Goal: Information Seeking & Learning: Compare options

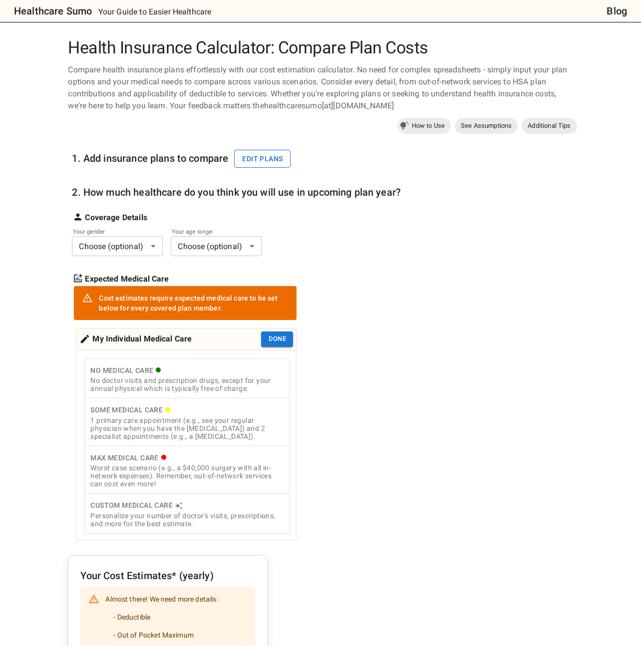
click at [234, 168] on button "Edit plans" at bounding box center [262, 159] width 56 height 18
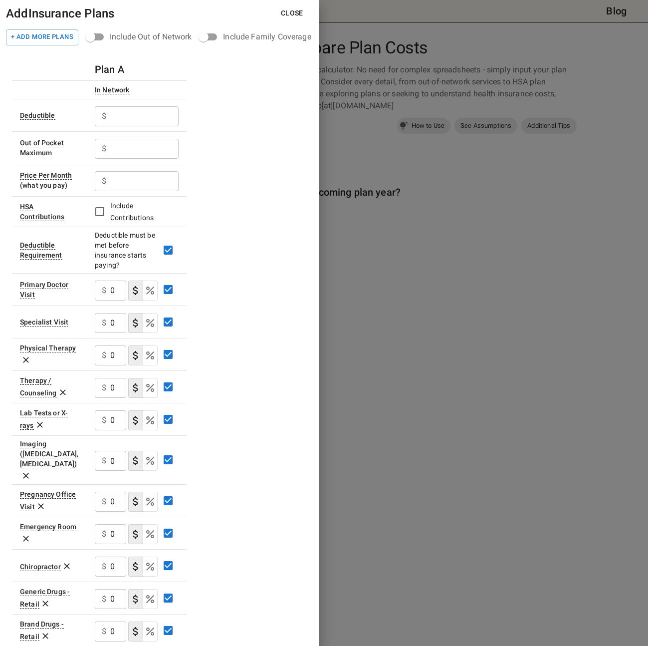
click at [112, 126] on input "text" at bounding box center [144, 116] width 68 height 20
type input "0"
click at [121, 159] on input "text" at bounding box center [144, 149] width 68 height 20
type input "3000"
click at [121, 191] on input "text" at bounding box center [144, 181] width 68 height 20
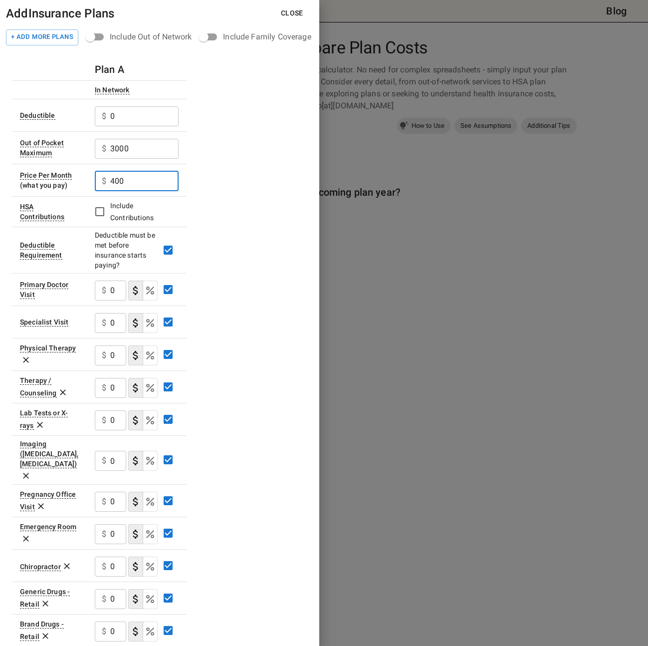
type input "400"
click at [238, 224] on div "Plan A In Network Deductible $ 0 ​ Out of Pocket Maximum $ 3000 ​ Price Per Mon…" at bounding box center [159, 433] width 295 height 750
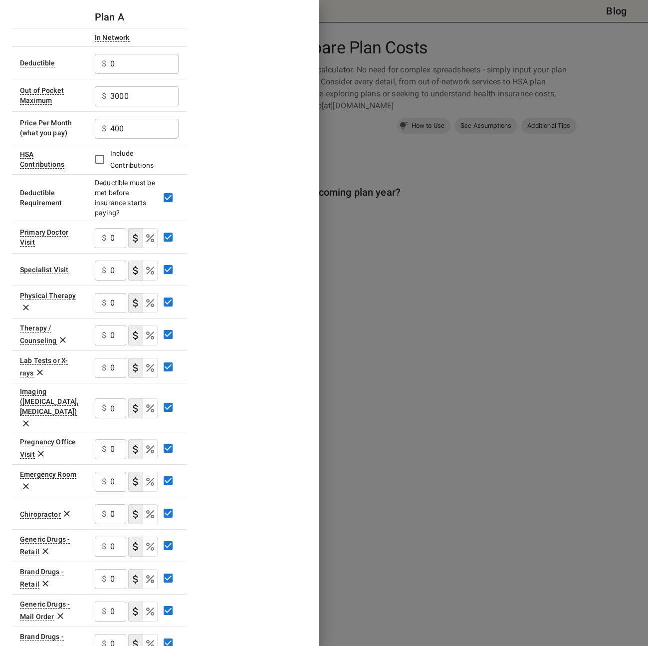
scroll to position [67, 0]
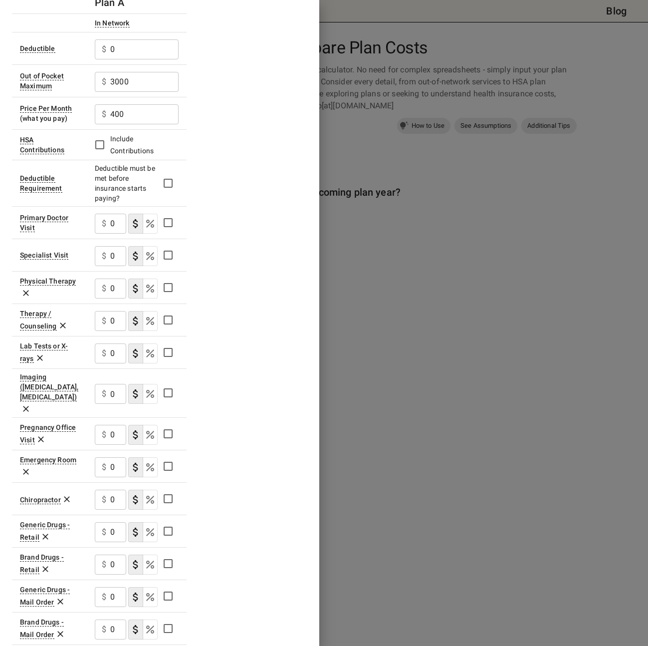
click at [206, 219] on div "Plan A In Network Deductible $ 0 ​ Out of Pocket Maximum $ 3000 ​ Price Per Mon…" at bounding box center [159, 367] width 295 height 750
click at [118, 233] on input "0" at bounding box center [118, 224] width 16 height 20
click at [112, 266] on input "0" at bounding box center [118, 256] width 16 height 20
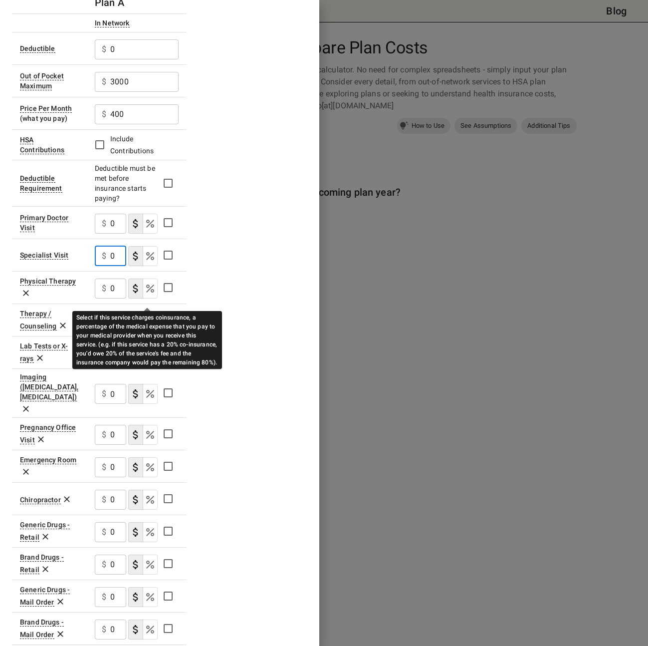
click at [146, 260] on icon "Select if this service charges coinsurance, a percentage of the medical expense…" at bounding box center [150, 256] width 8 height 8
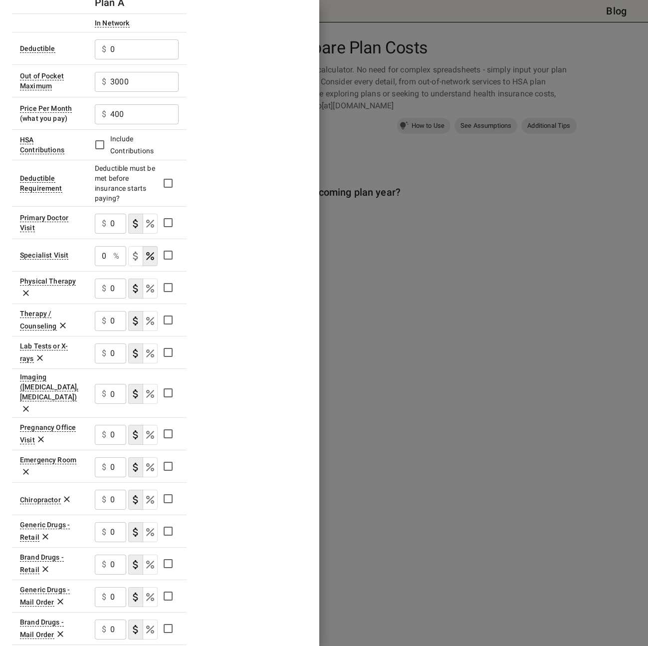
click at [106, 266] on div "0 % ​" at bounding box center [110, 256] width 31 height 20
click at [133, 262] on icon "Select if this service charges a copay (or copayment), a set dollar amount (e.g…" at bounding box center [136, 256] width 12 height 12
click at [102, 262] on p "$" at bounding box center [104, 256] width 4 height 12
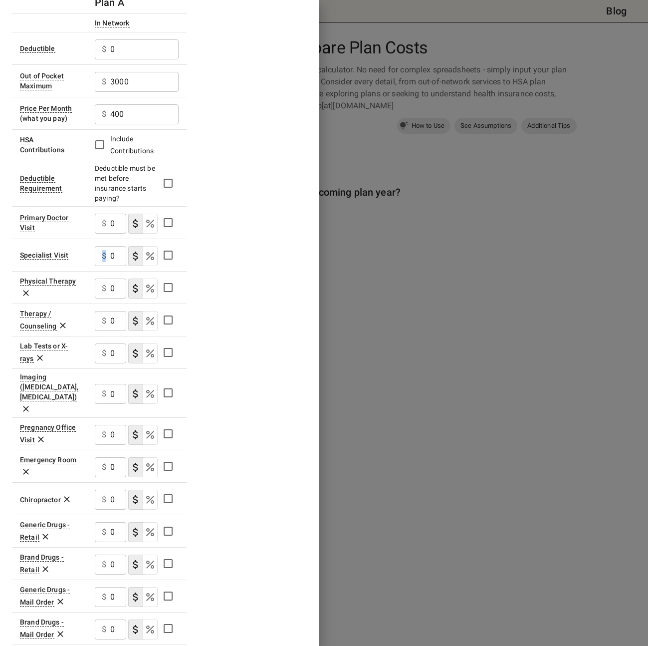
click at [102, 262] on p "$" at bounding box center [104, 256] width 4 height 12
click at [119, 266] on input "0" at bounding box center [118, 256] width 16 height 20
type input "75"
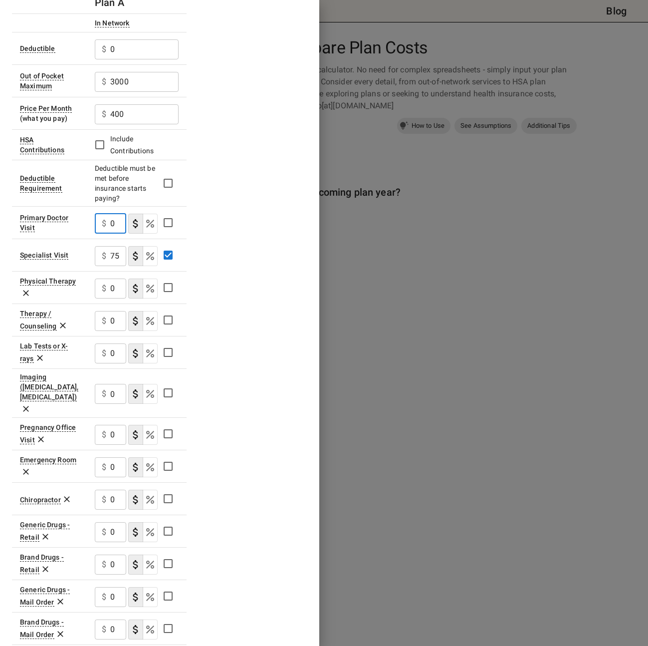
click at [111, 233] on input "0" at bounding box center [118, 224] width 16 height 20
click at [112, 298] on input "0" at bounding box center [118, 288] width 16 height 20
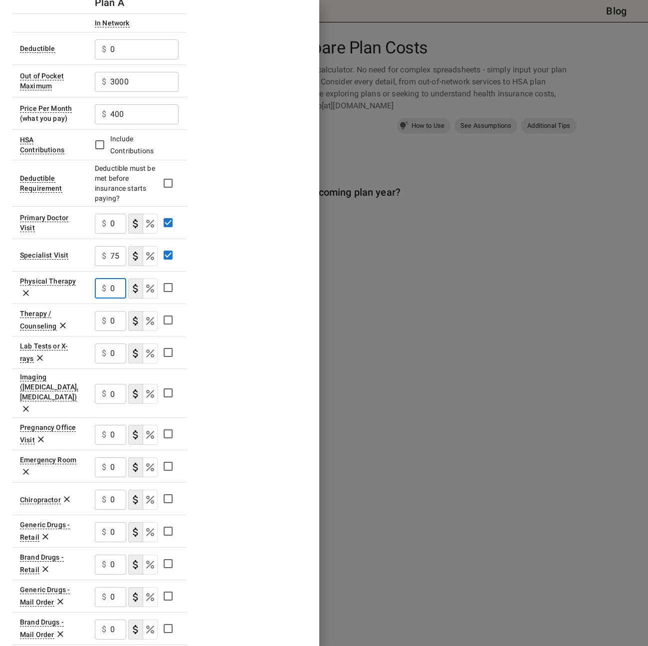
click at [112, 298] on input "0" at bounding box center [118, 288] width 16 height 20
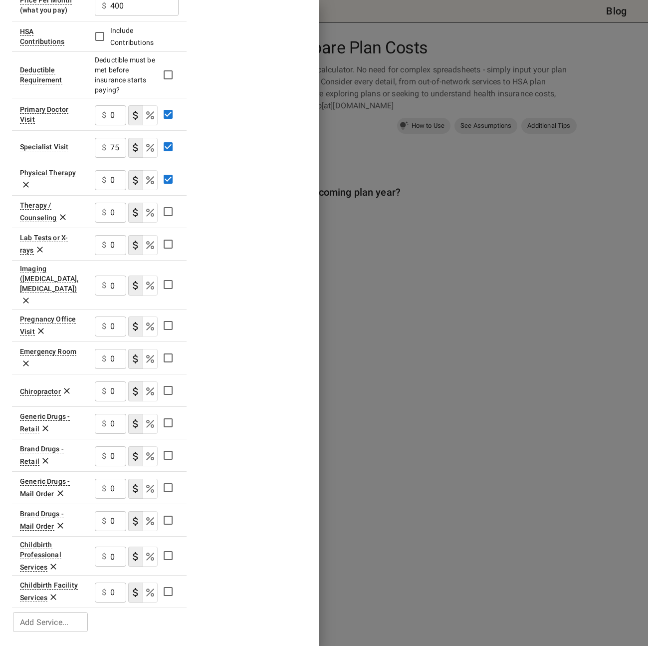
scroll to position [235, 0]
click at [115, 235] on input "0" at bounding box center [118, 245] width 16 height 20
type input "50"
click at [102, 291] on p "$" at bounding box center [104, 285] width 4 height 12
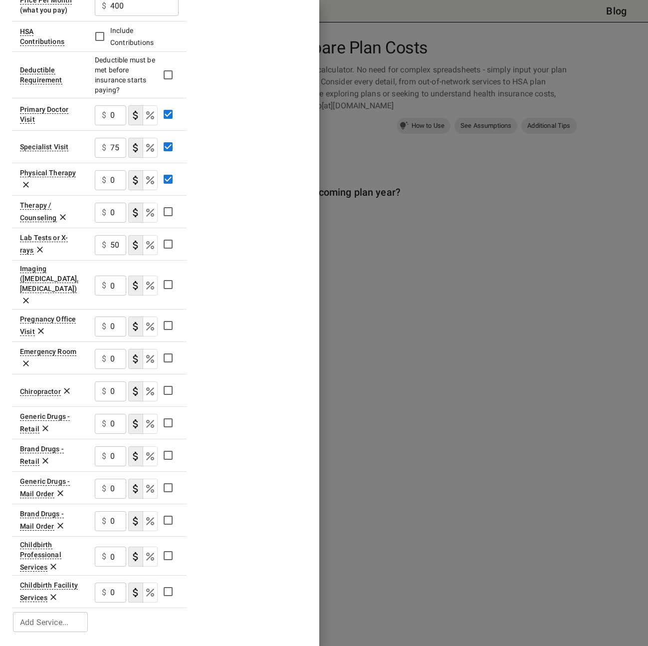
scroll to position [0, 0]
click at [105, 291] on p "$" at bounding box center [104, 285] width 4 height 12
click at [58, 593] on icon at bounding box center [53, 597] width 10 height 10
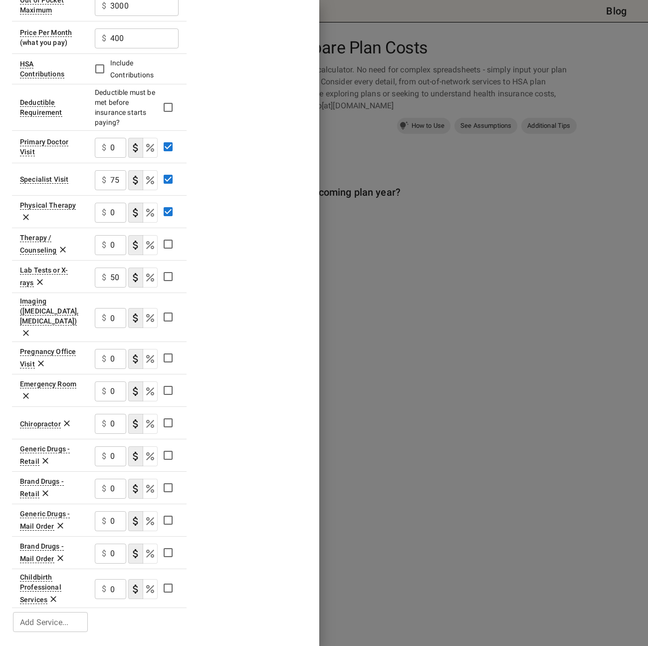
scroll to position [209, 0]
click at [58, 597] on icon at bounding box center [53, 599] width 10 height 10
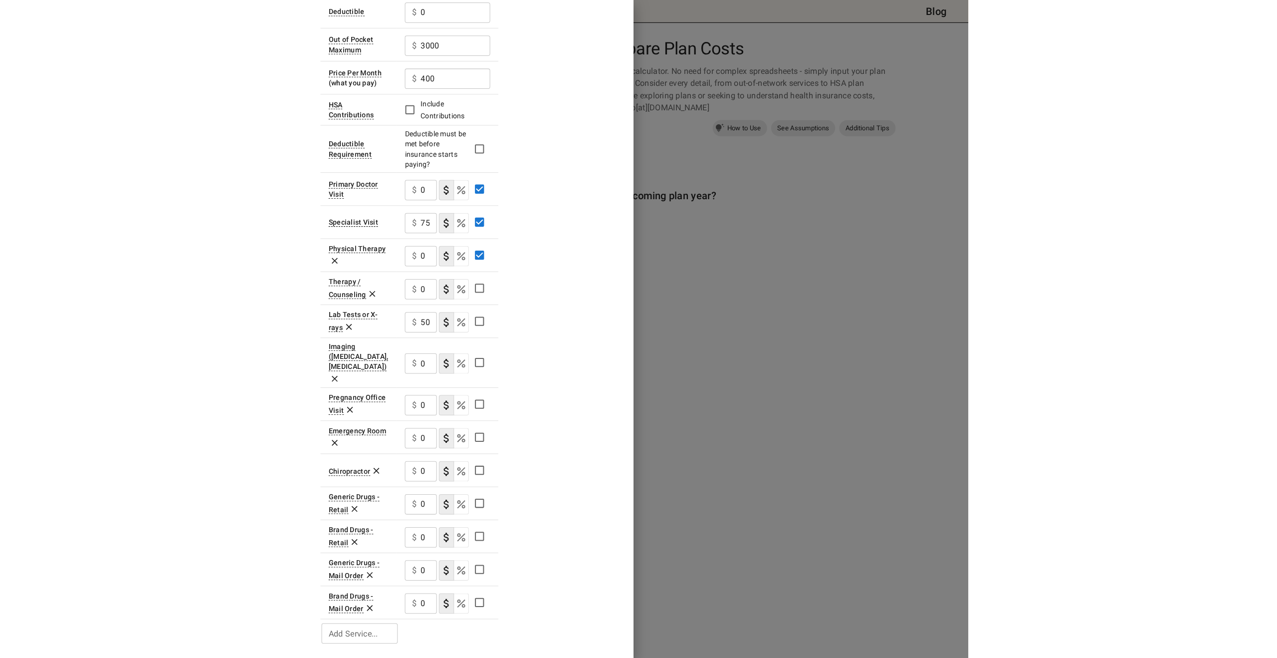
scroll to position [0, 0]
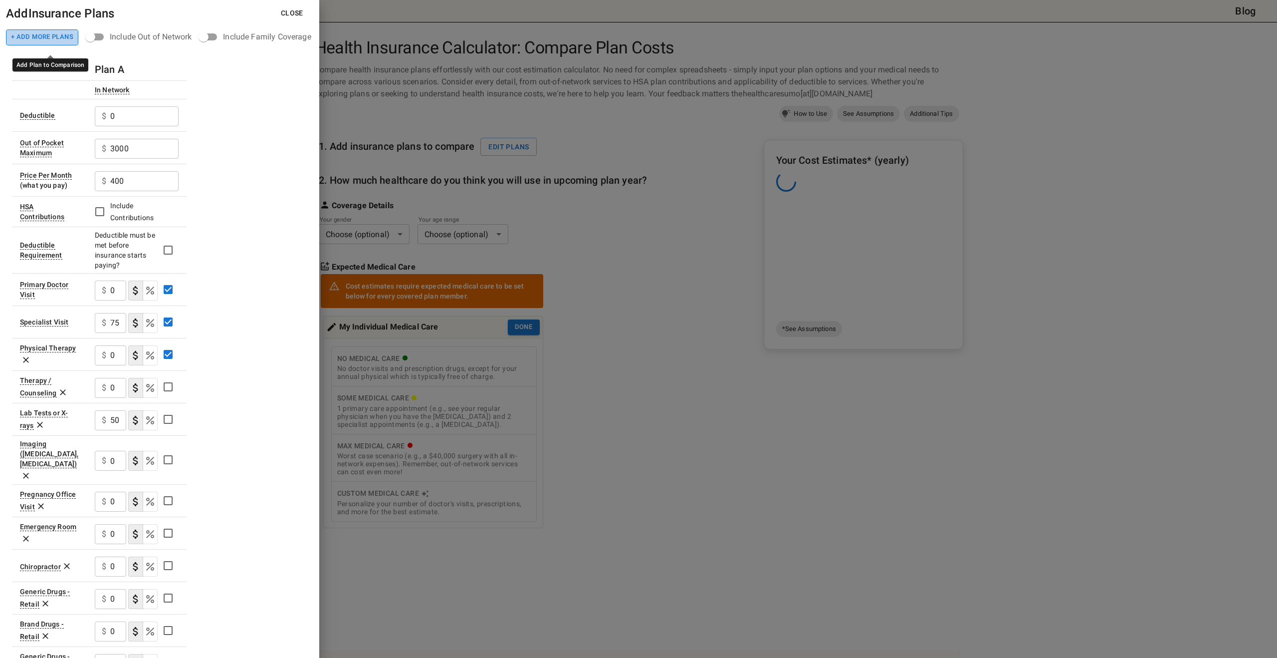
click at [78, 40] on button "+ Add More Plans" at bounding box center [42, 37] width 72 height 16
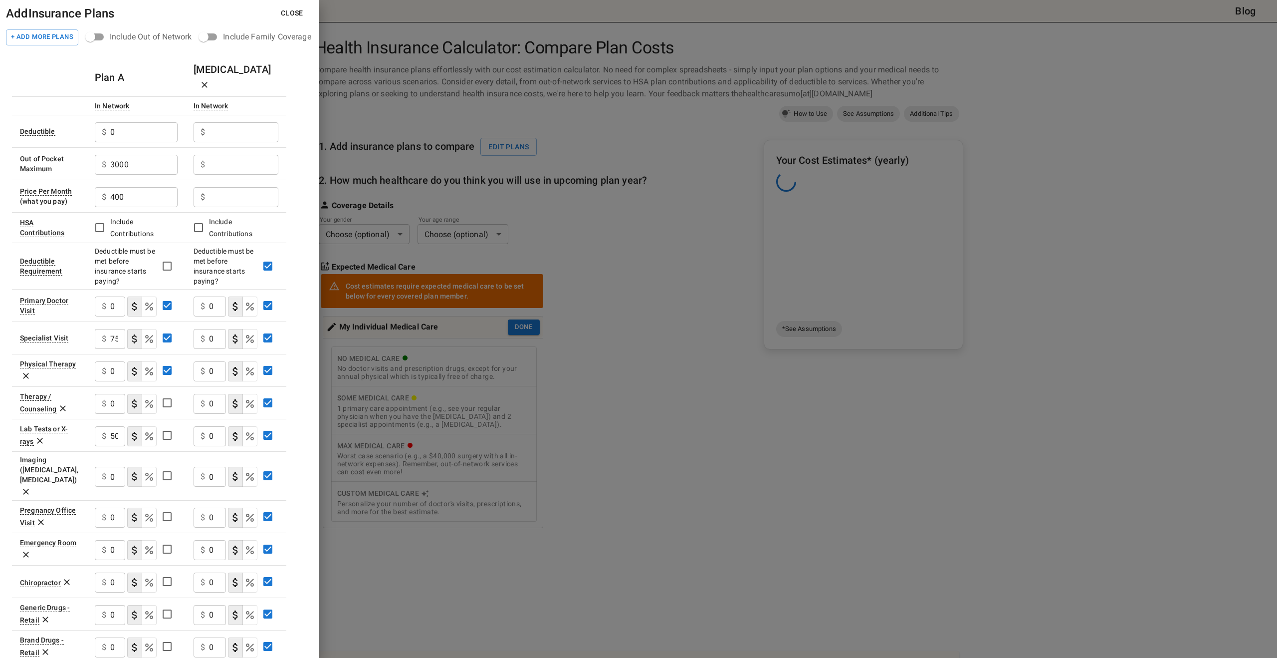
drag, startPoint x: 300, startPoint y: 116, endPoint x: 283, endPoint y: 111, distance: 17.2
click at [297, 115] on div "Plan A [MEDICAL_DATA] In Network In Network Deductible $ 0 ​ $ ​ Out of Pocket …" at bounding box center [159, 405] width 295 height 695
click at [224, 137] on input "text" at bounding box center [243, 132] width 69 height 20
type input "5000"
click at [221, 171] on input "text" at bounding box center [243, 165] width 69 height 20
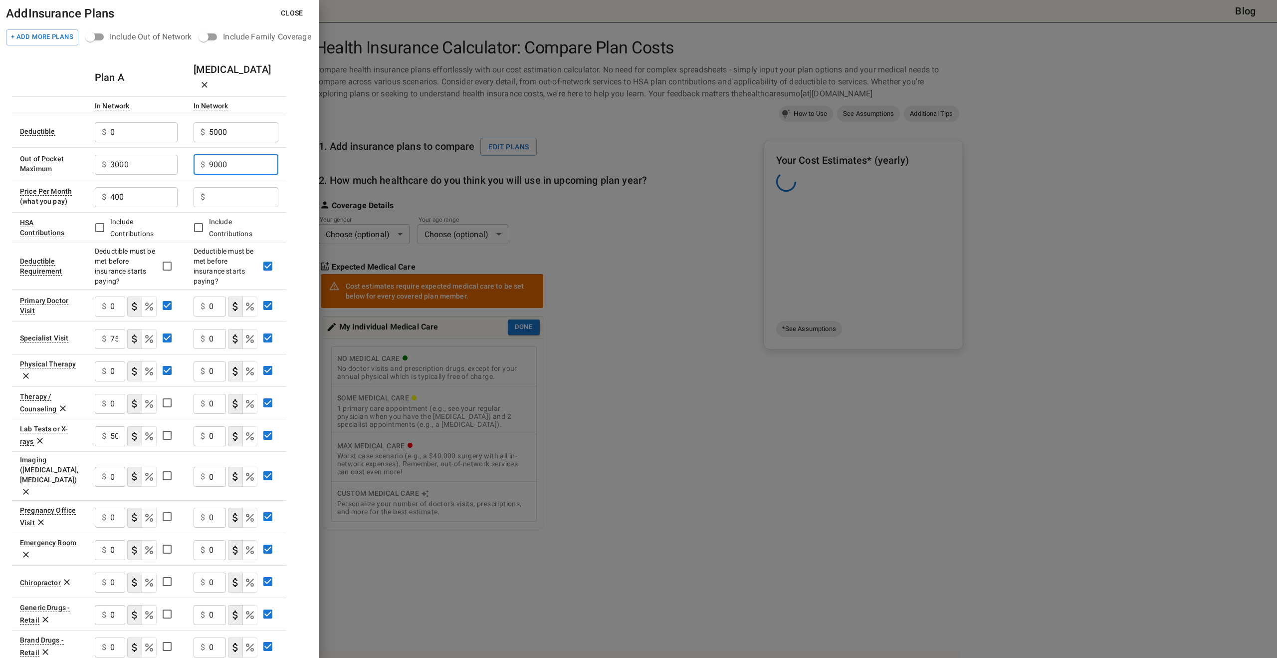
type input "9000"
click at [230, 205] on input "text" at bounding box center [243, 197] width 69 height 20
type input "650"
click at [283, 228] on td "Include Contributions" at bounding box center [236, 227] width 101 height 30
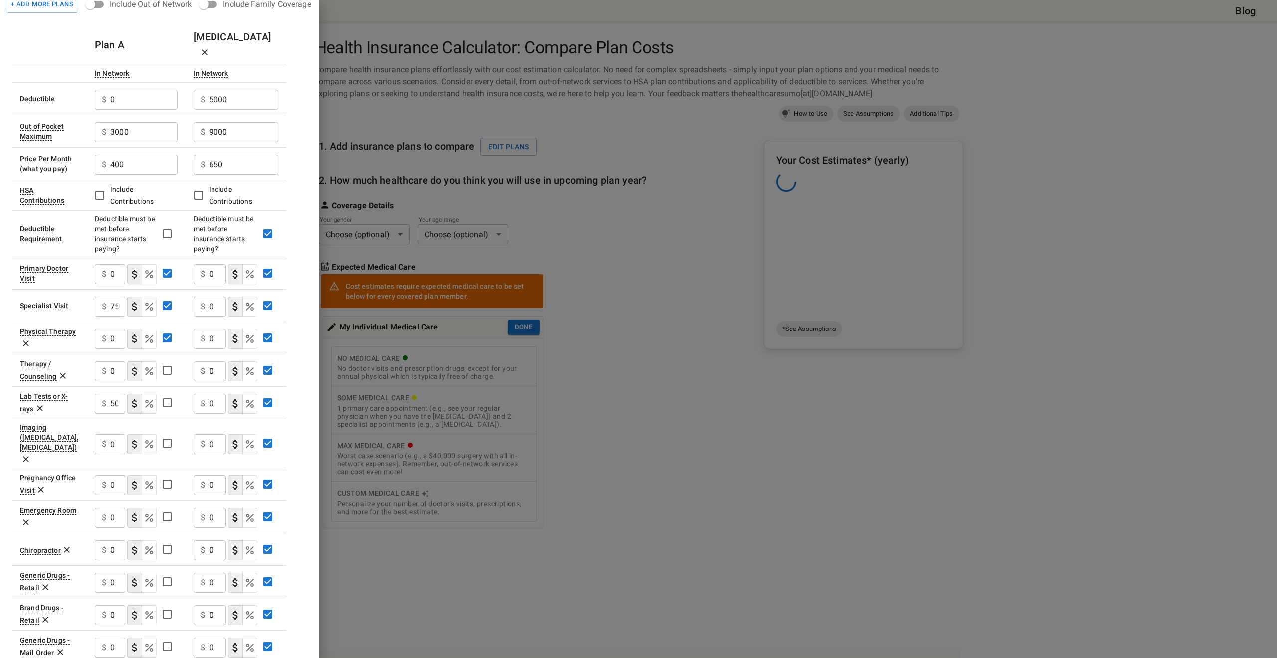
scroll to position [82, 0]
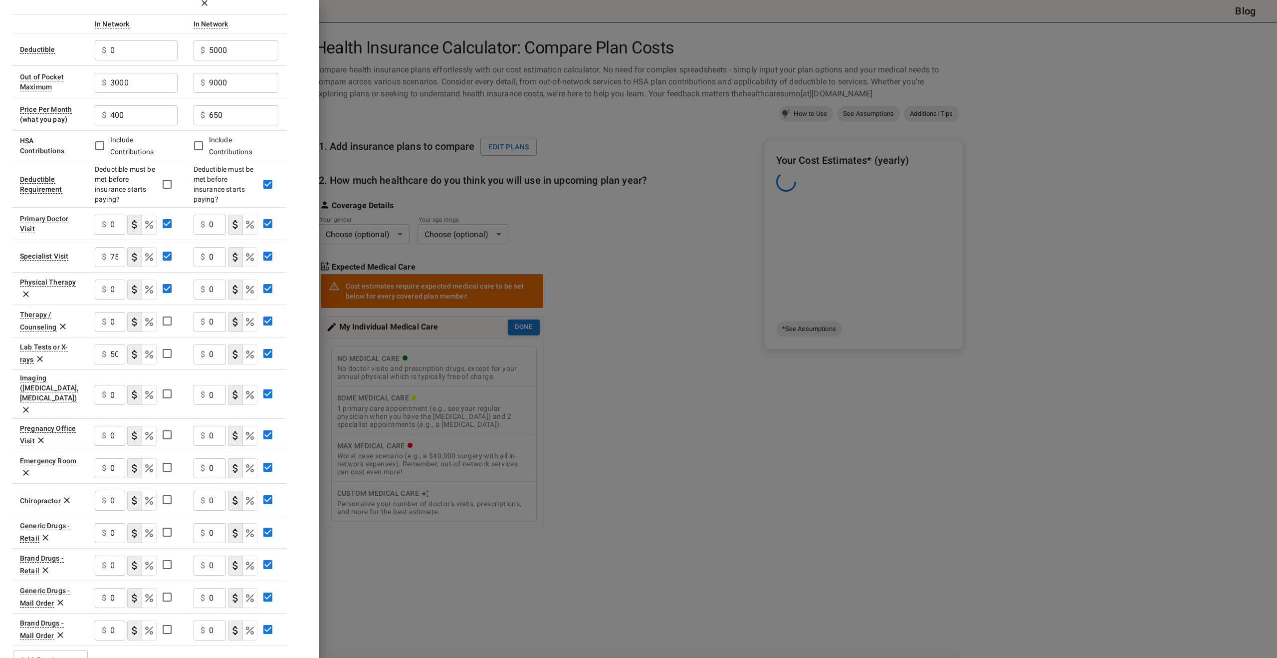
click at [216, 234] on input "0" at bounding box center [217, 225] width 17 height 20
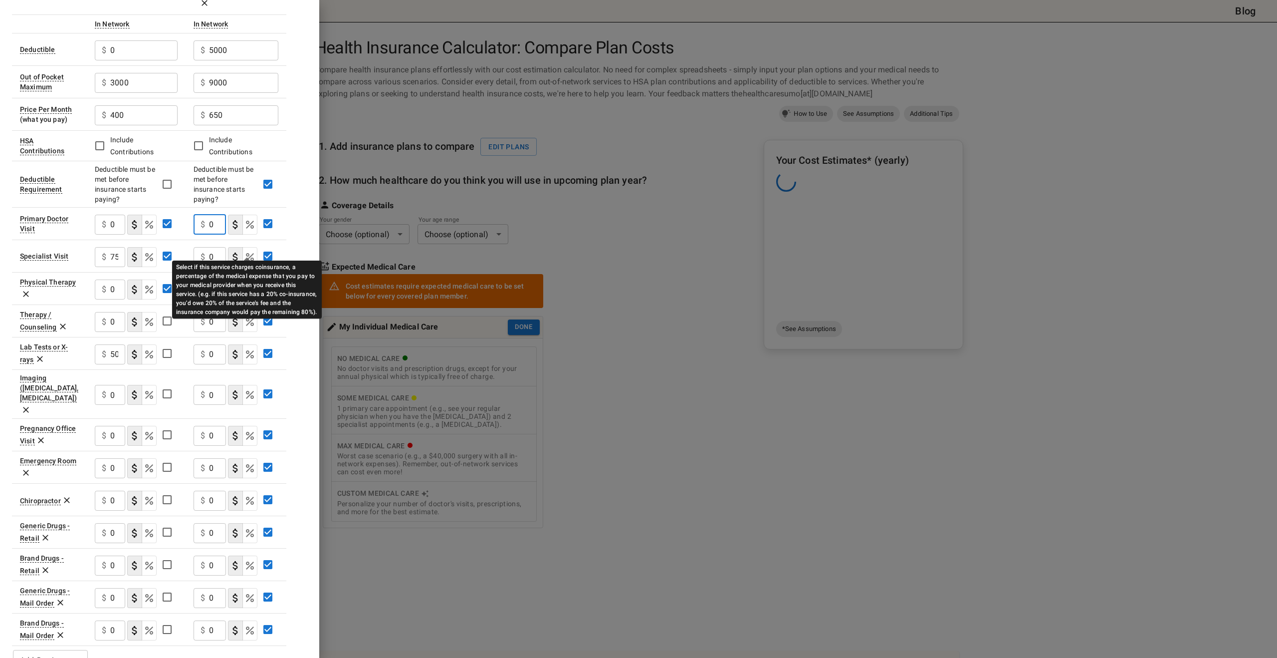
click at [244, 230] on icon "Select if this service charges coinsurance, a percentage of the medical expense…" at bounding box center [250, 225] width 12 height 12
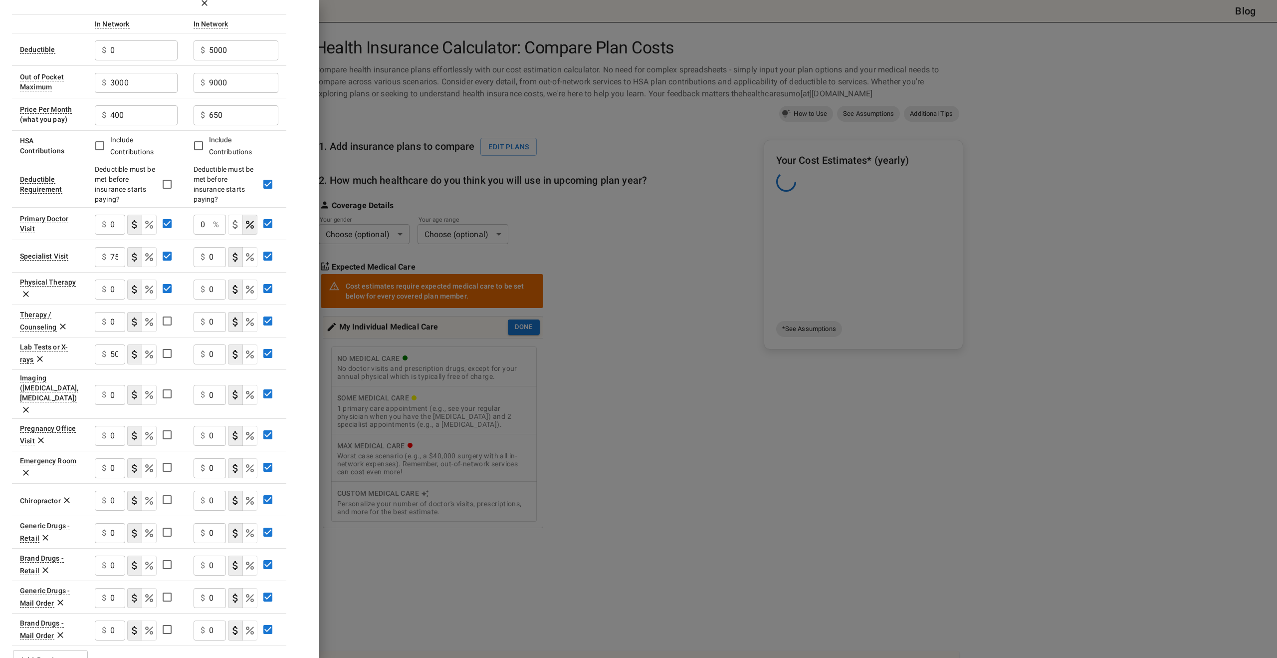
click at [195, 234] on input "0" at bounding box center [201, 225] width 15 height 20
type input "20"
click at [207, 234] on div "20 % ​" at bounding box center [210, 225] width 32 height 20
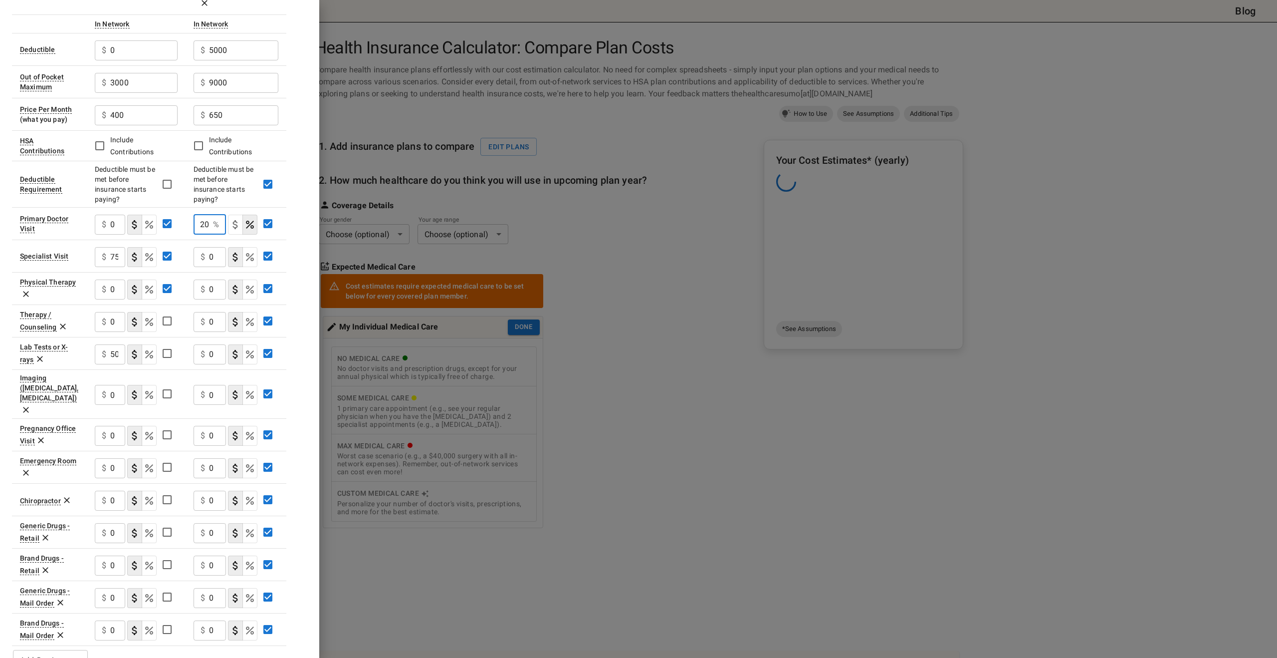
click at [207, 234] on div "20 % ​" at bounding box center [210, 225] width 32 height 20
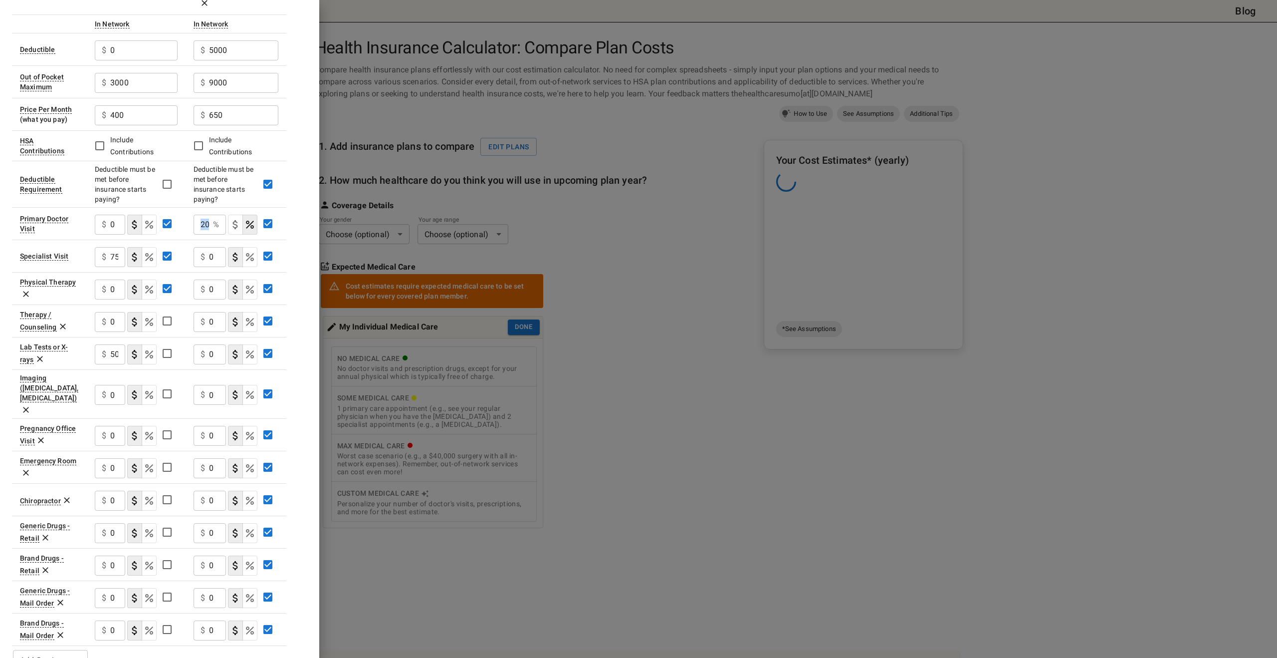
drag, startPoint x: 207, startPoint y: 250, endPoint x: 197, endPoint y: 249, distance: 10.5
click at [197, 234] on div "20 % ​" at bounding box center [210, 225] width 32 height 20
click at [201, 263] on p "$" at bounding box center [203, 257] width 4 height 12
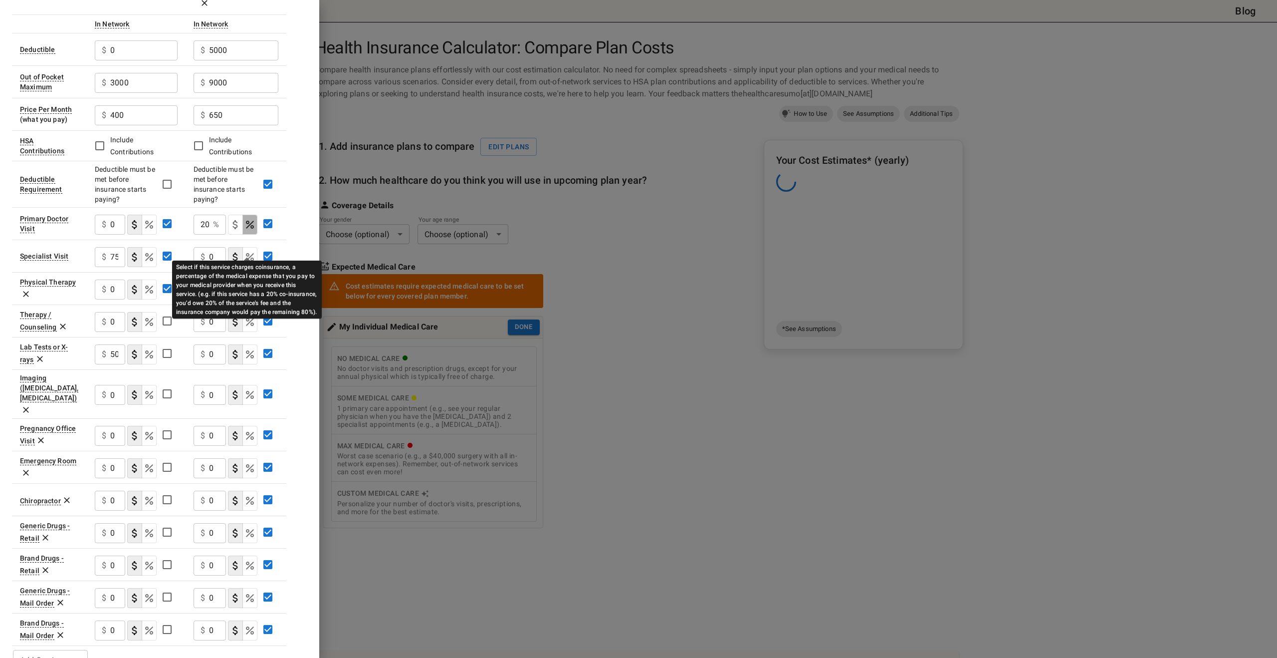
click at [248, 275] on div "Select if this service charges coinsurance, a percentage of the medical expense…" at bounding box center [247, 289] width 150 height 58
click at [311, 276] on div "Select if this service charges coinsurance, a percentage of the medical expense…" at bounding box center [247, 289] width 150 height 58
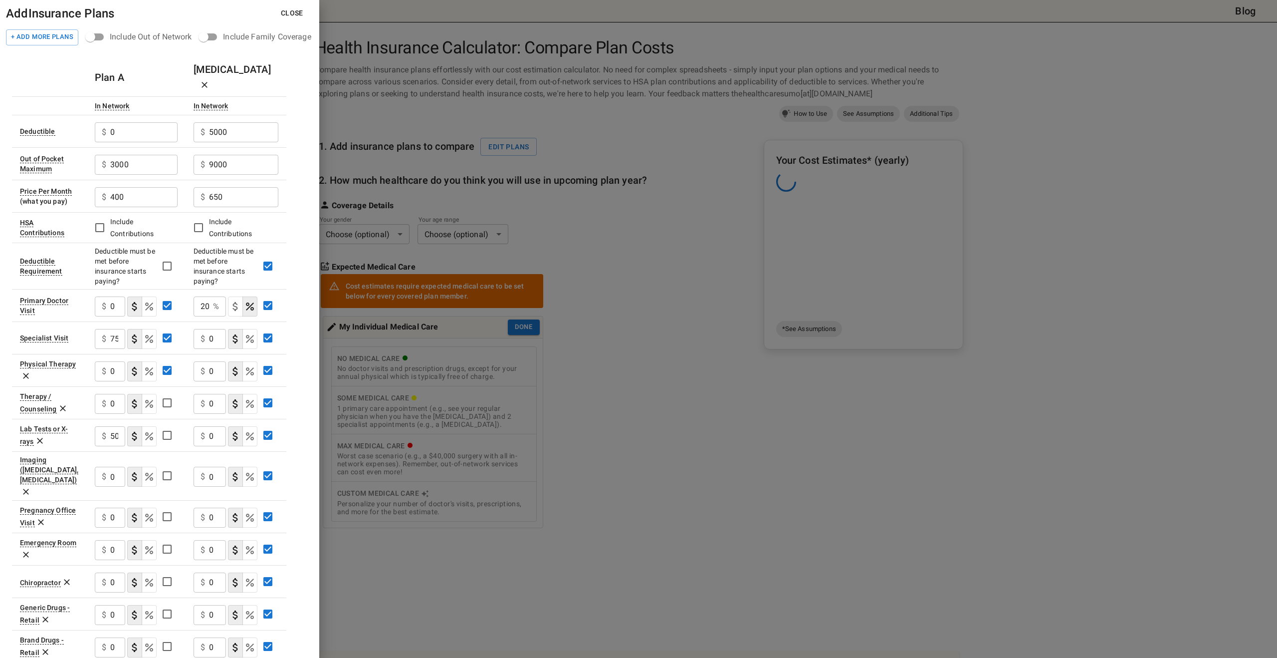
drag, startPoint x: 405, startPoint y: 93, endPoint x: 439, endPoint y: 97, distance: 34.1
click at [405, 93] on div at bounding box center [638, 329] width 1277 height 658
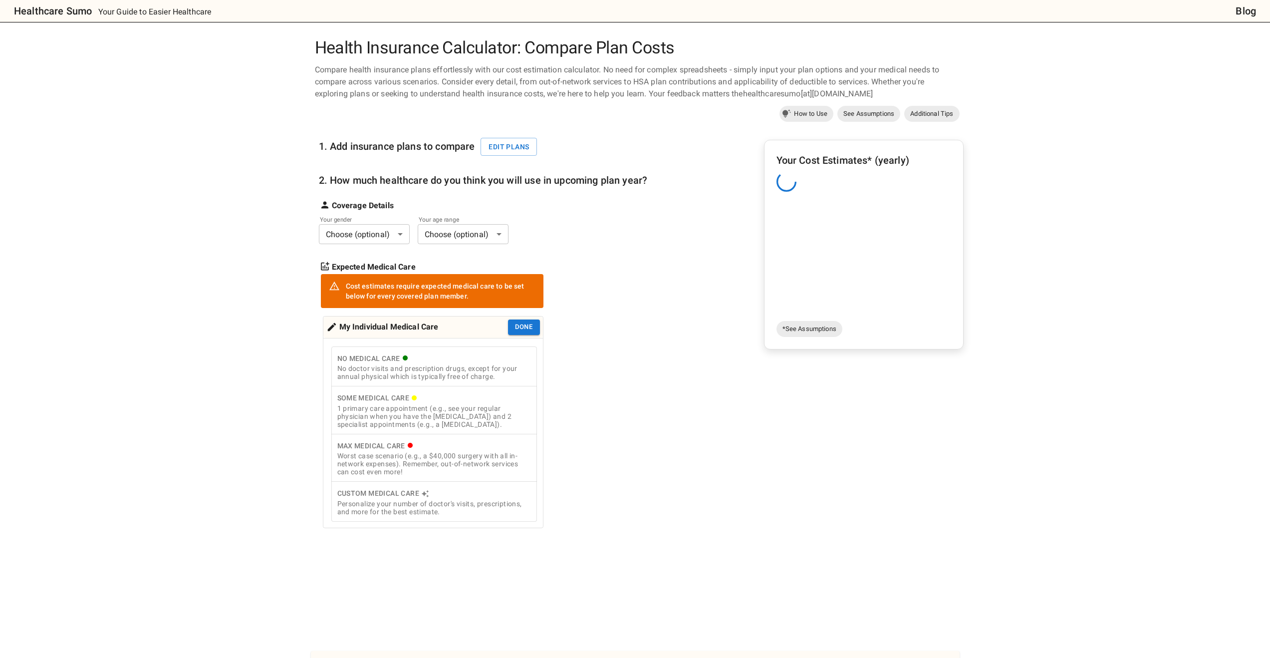
click at [580, 158] on div "1. Add insurance plans to compare Edit plans 2. How much healthcare do you thin…" at bounding box center [483, 326] width 329 height 403
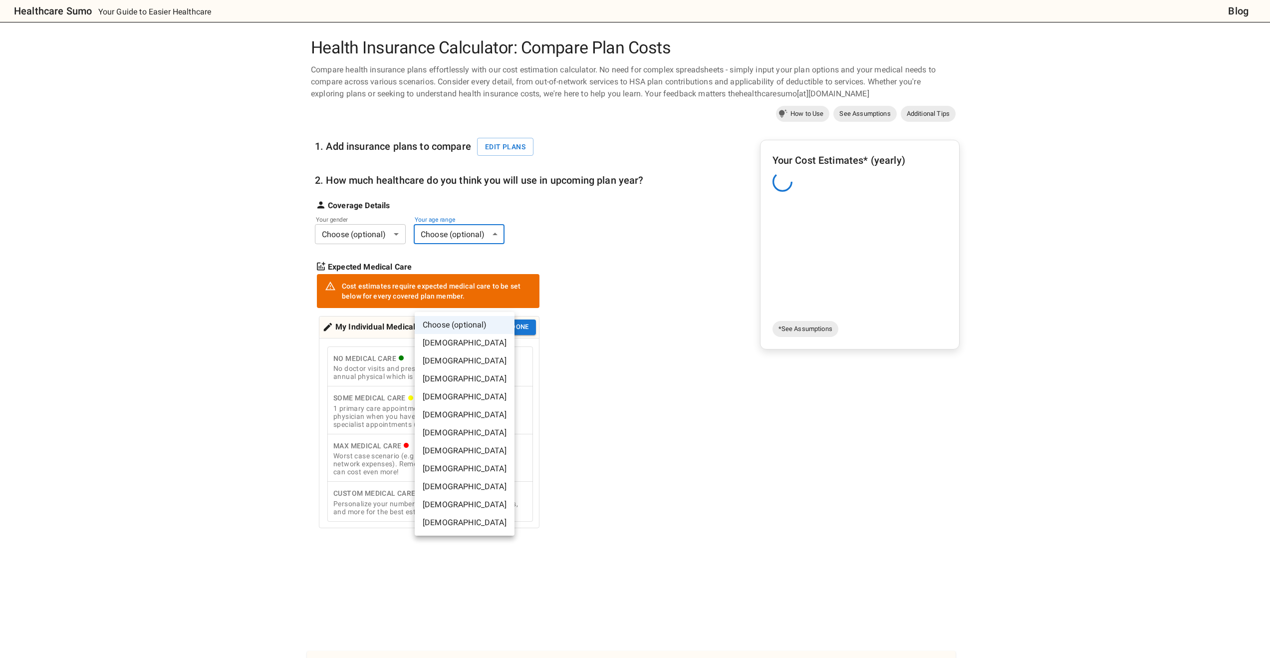
click at [482, 295] on body "Healthcare Sumo Your Guide to Easier Healthcare Blog Health Insurance Calculato…" at bounding box center [635, 459] width 1270 height 918
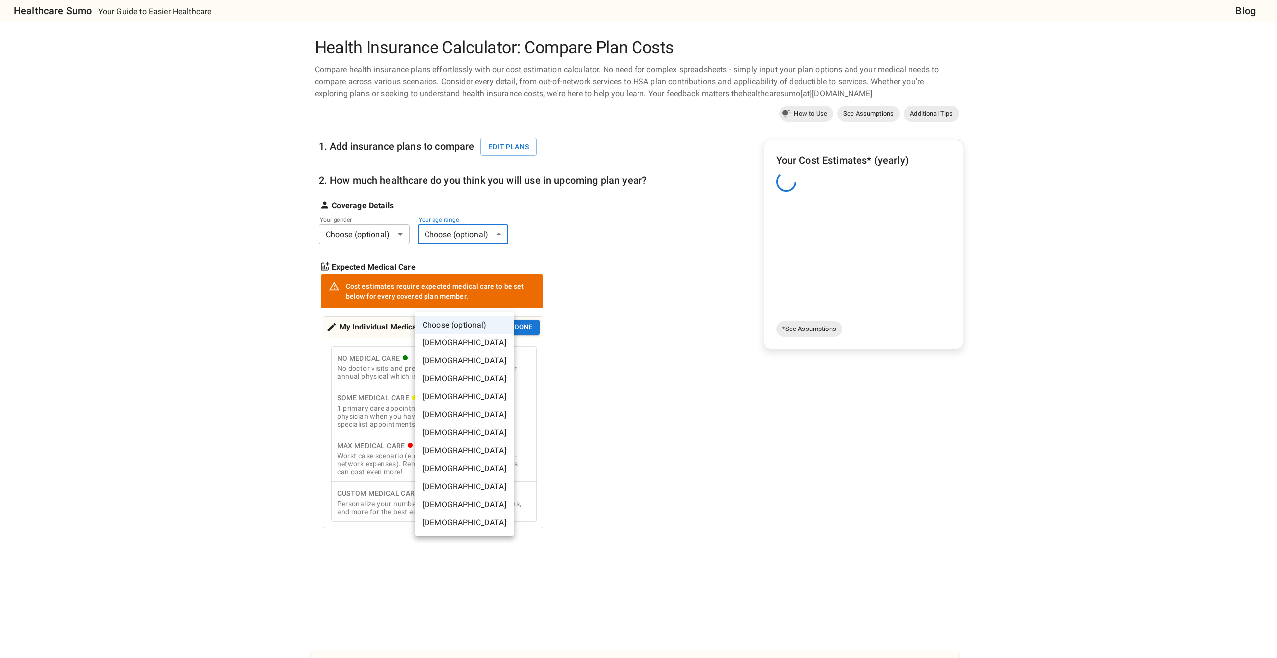
click at [453, 369] on li "[DEMOGRAPHIC_DATA]" at bounding box center [465, 361] width 100 height 18
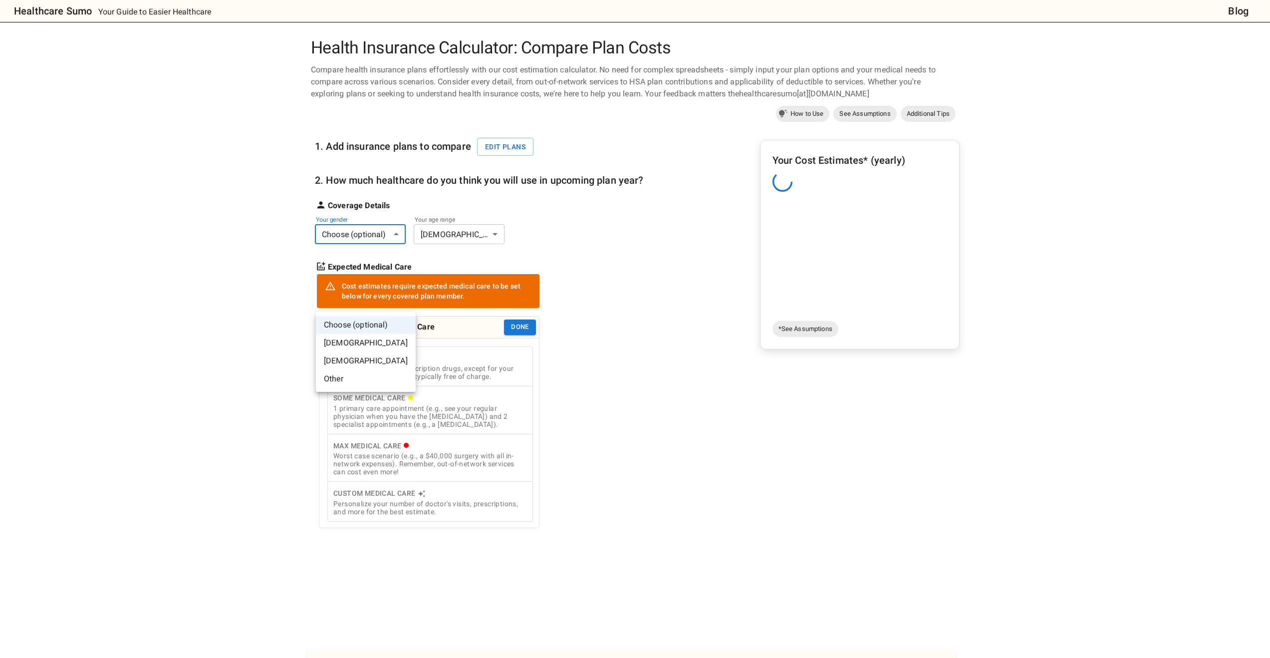
click at [360, 296] on body "Healthcare Sumo Your Guide to Easier Healthcare Blog Health Insurance Calculato…" at bounding box center [635, 459] width 1270 height 918
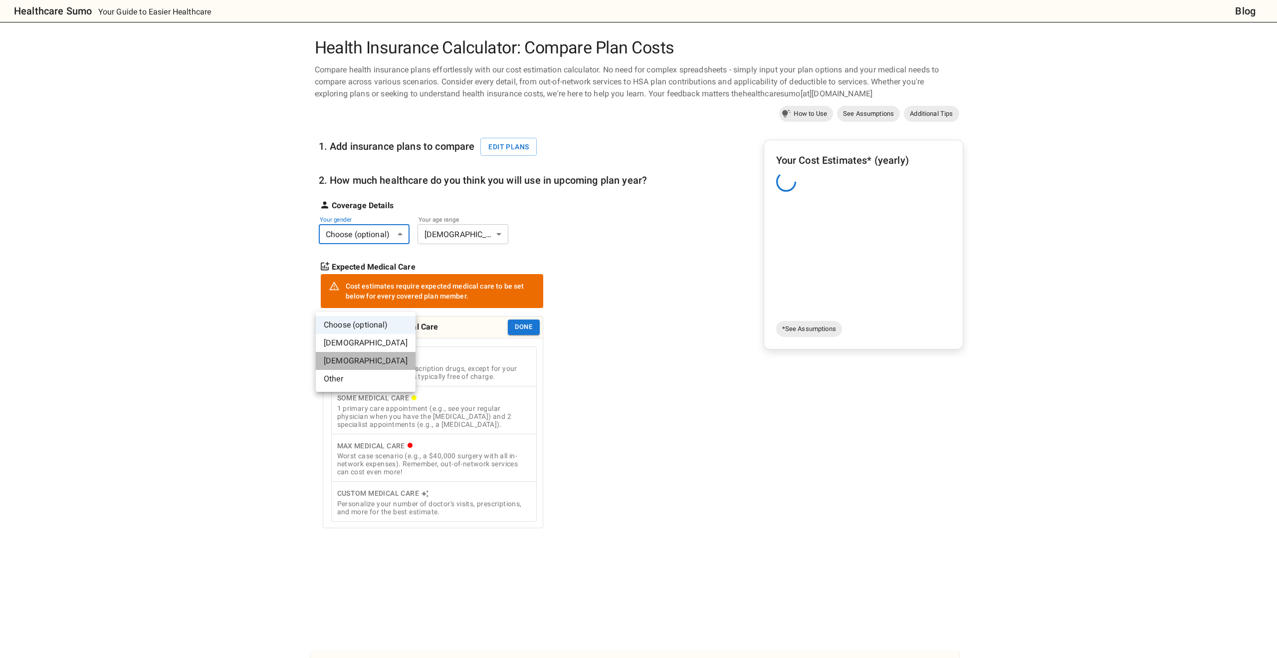
click at [370, 370] on li "[DEMOGRAPHIC_DATA]" at bounding box center [366, 361] width 100 height 18
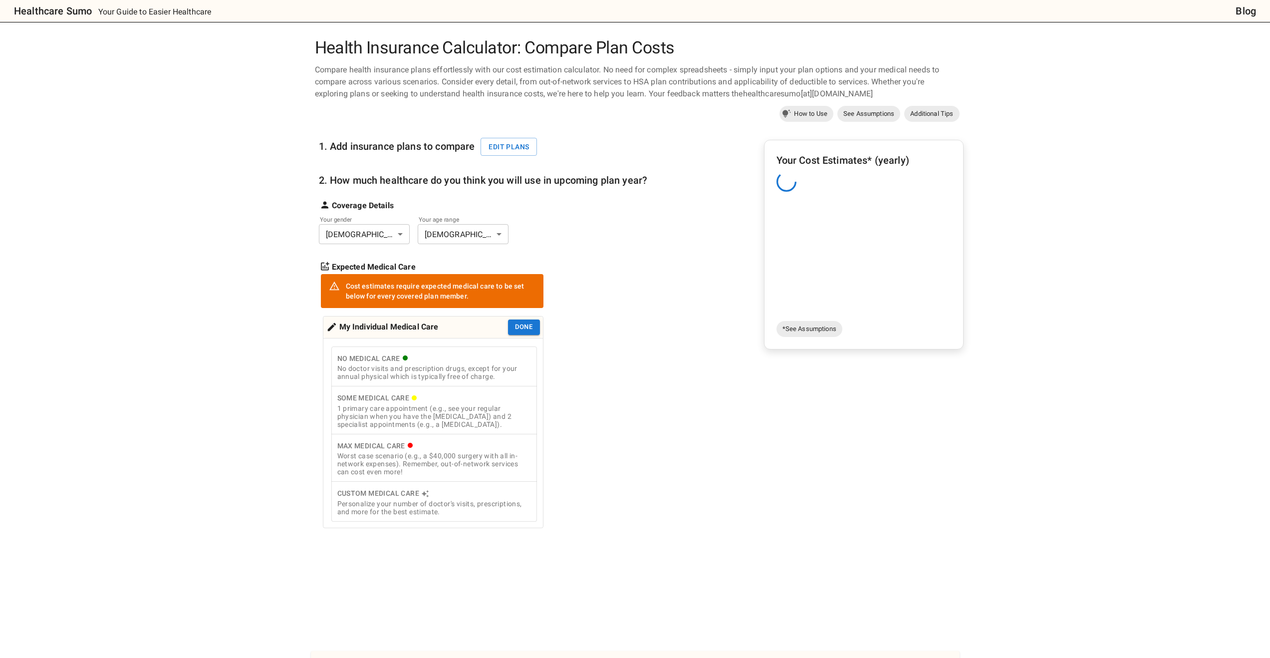
click at [504, 335] on div "My Individual Medical Care Done" at bounding box center [433, 326] width 214 height 15
click at [513, 335] on button "Done" at bounding box center [524, 326] width 32 height 15
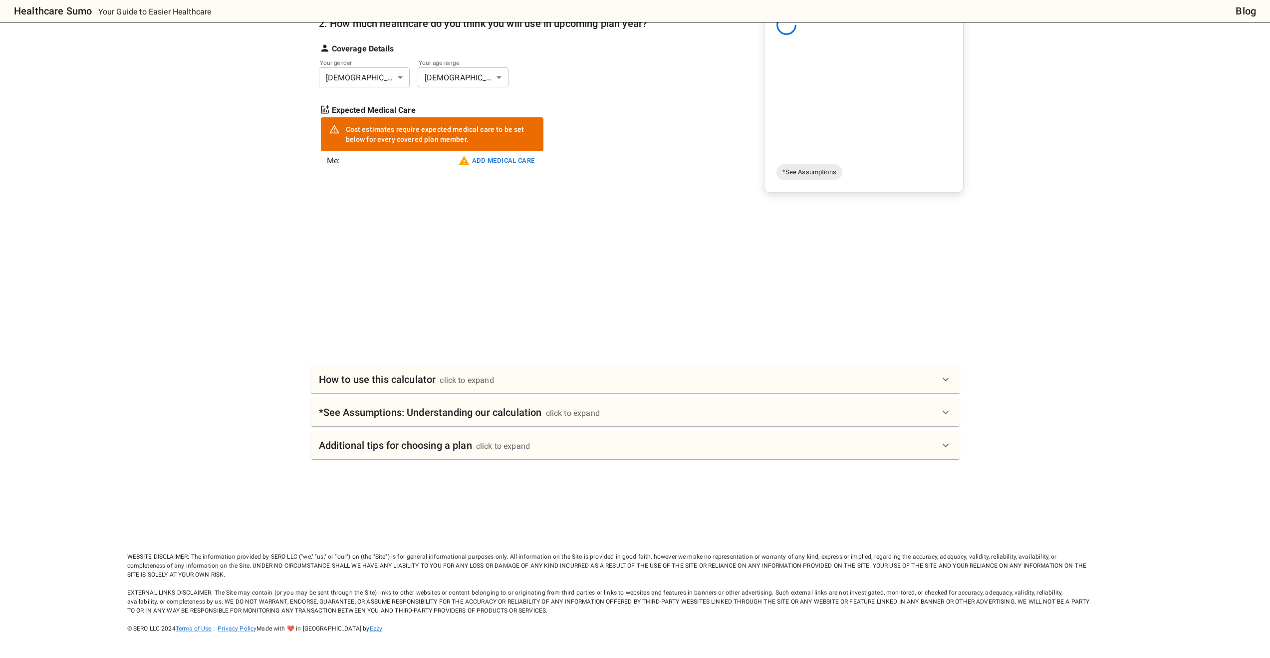
scroll to position [160, 0]
drag, startPoint x: 427, startPoint y: 401, endPoint x: 434, endPoint y: 401, distance: 7.0
click at [428, 387] on h6 "How to use this calculator" at bounding box center [377, 379] width 117 height 16
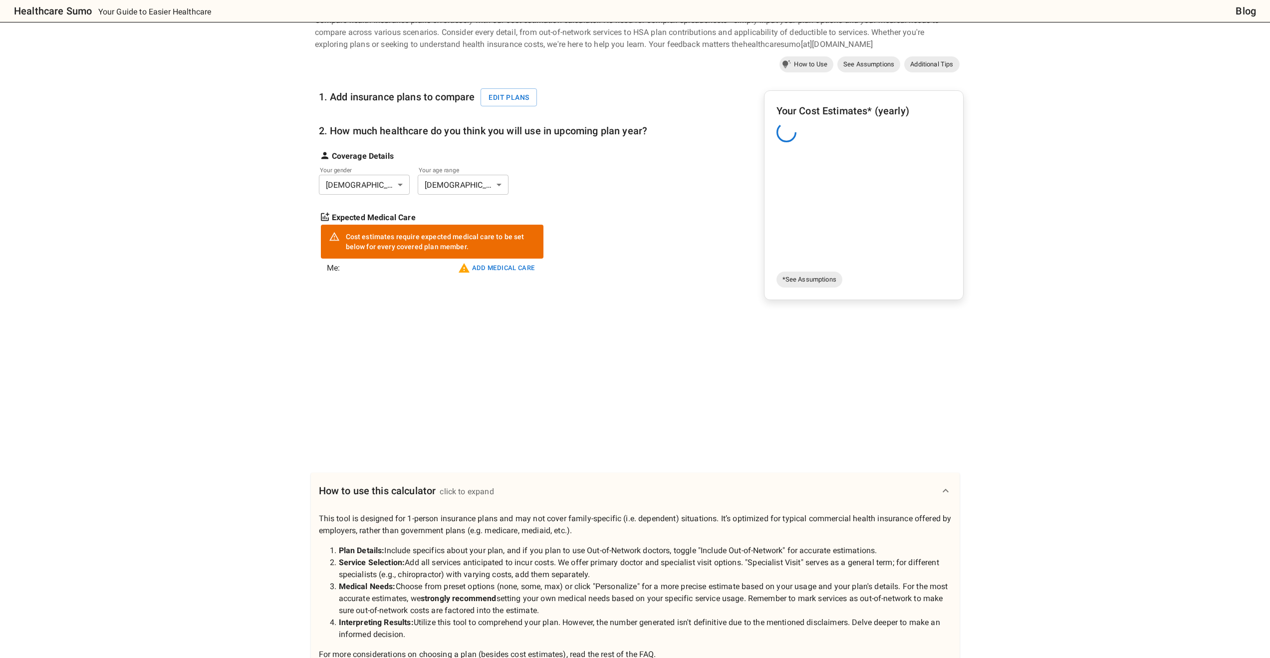
scroll to position [48, 0]
click at [485, 277] on button "Add medical care" at bounding box center [497, 269] width 82 height 16
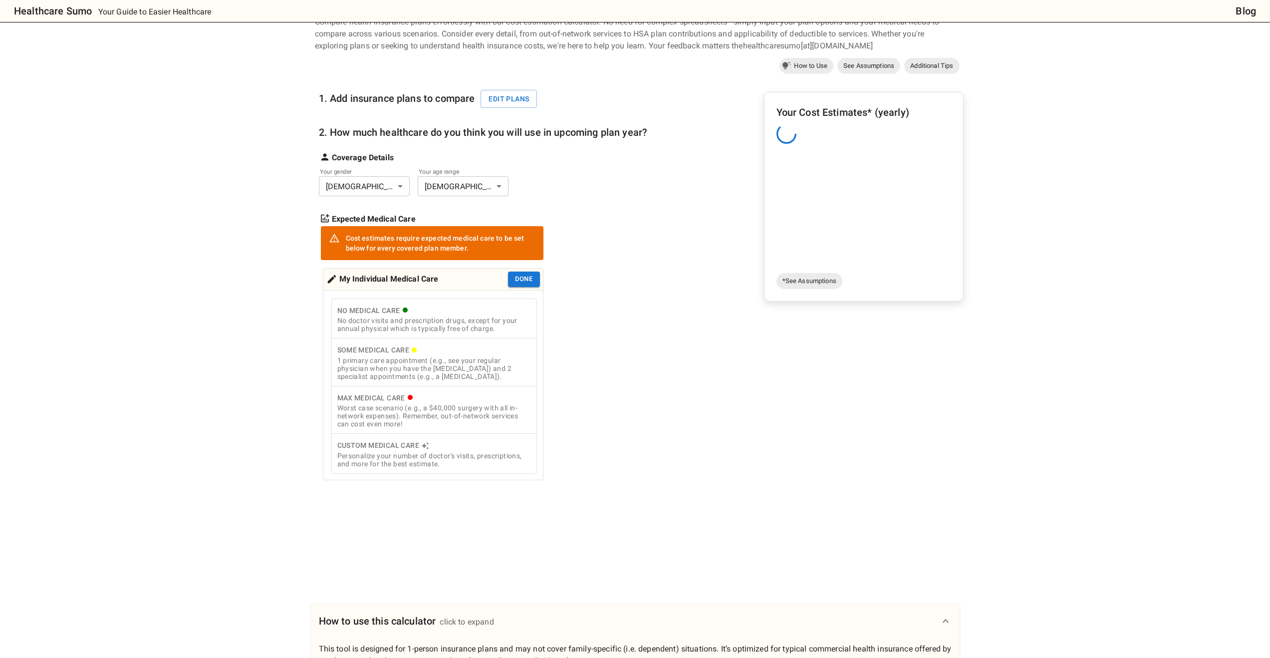
click at [411, 380] on div "1 primary care appointment (e.g., see your regular physician when you have the …" at bounding box center [434, 368] width 194 height 24
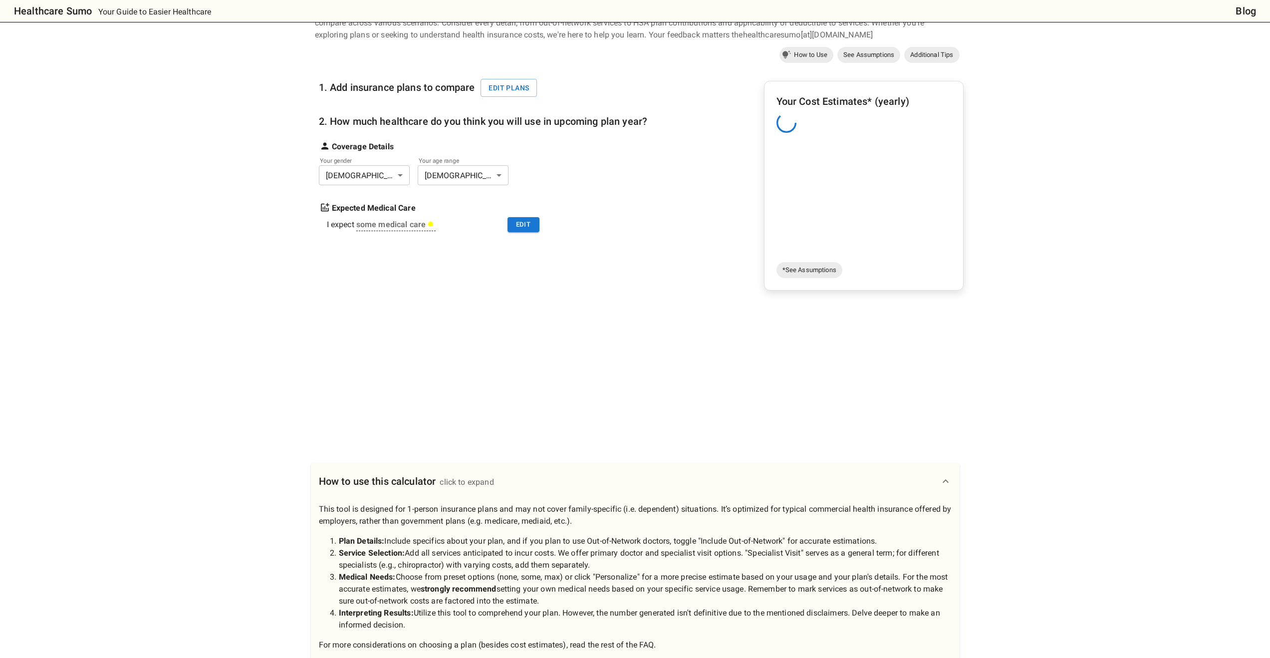
scroll to position [0, 0]
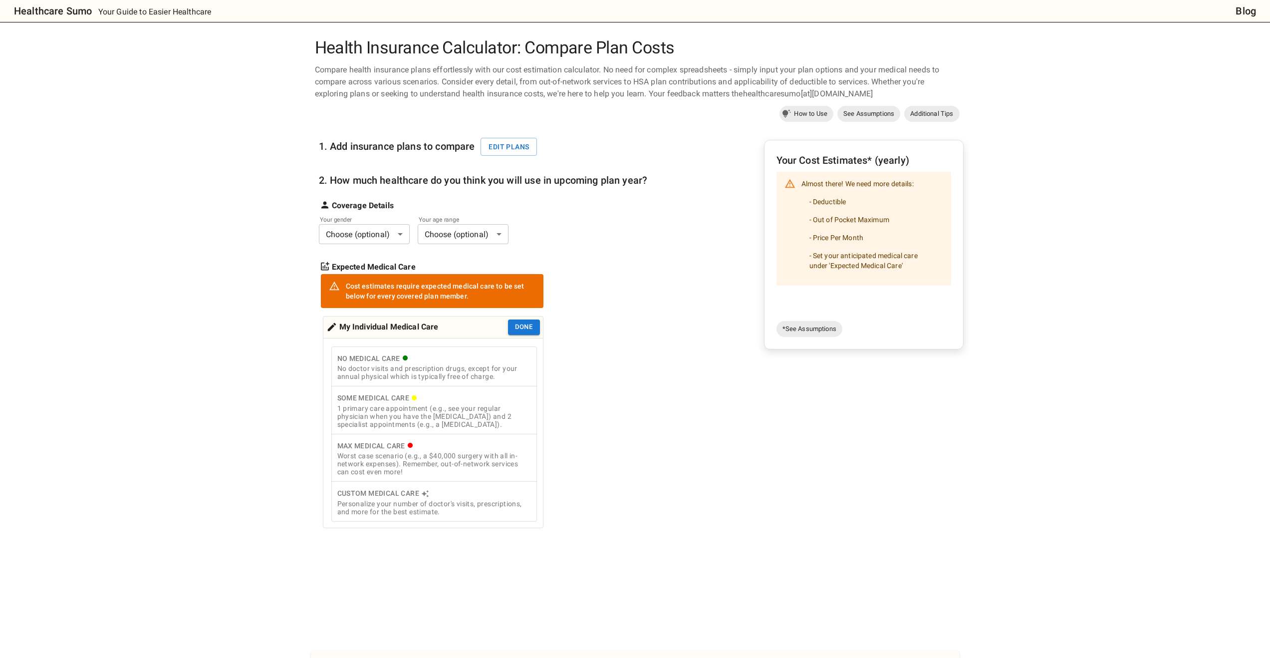
click at [127, 267] on div "Health Insurance Calculator: Compare Plan Costs Compare health insurance plans …" at bounding box center [635, 478] width 1016 height 880
click at [961, 36] on body "Healthcare Sumo Your Guide to Easier Healthcare Blog Health Insurance Calculato…" at bounding box center [635, 459] width 1270 height 918
